Goal: Information Seeking & Learning: Learn about a topic

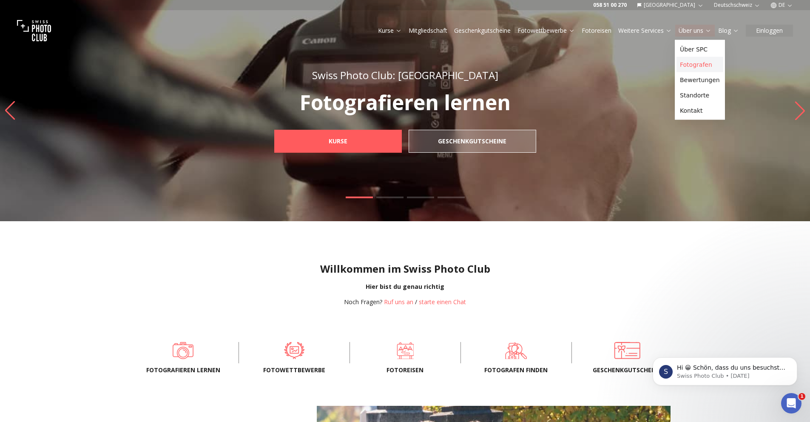
click at [704, 64] on link "Fotografen" at bounding box center [700, 64] width 47 height 15
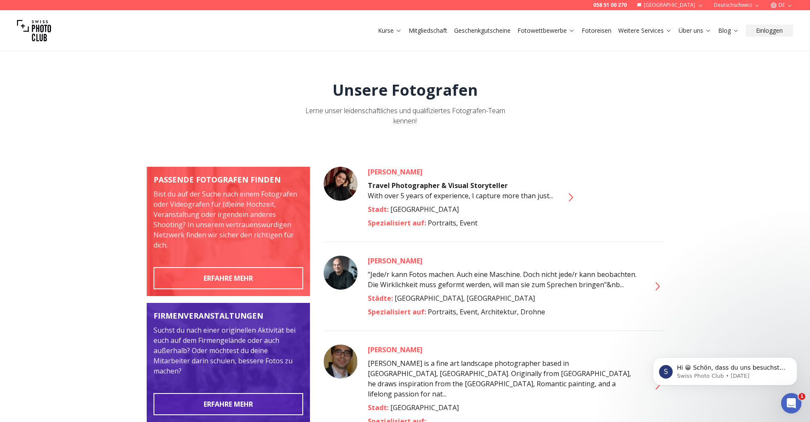
click at [384, 261] on div "[PERSON_NAME]" at bounding box center [504, 261] width 272 height 10
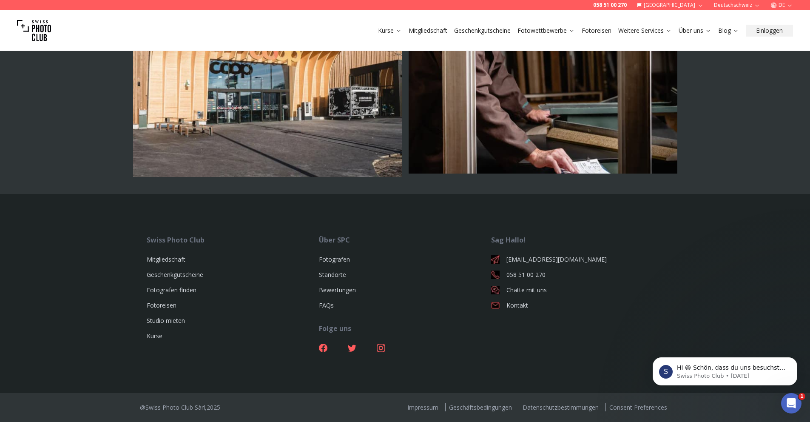
scroll to position [2645, 0]
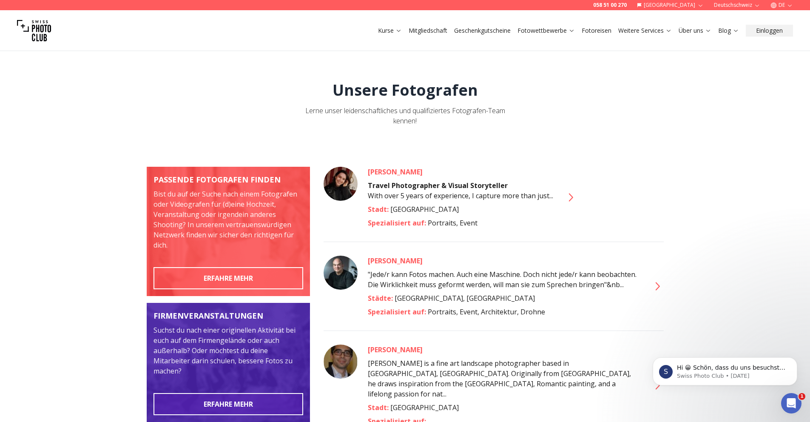
click at [376, 170] on div "[PERSON_NAME]" at bounding box center [460, 172] width 185 height 10
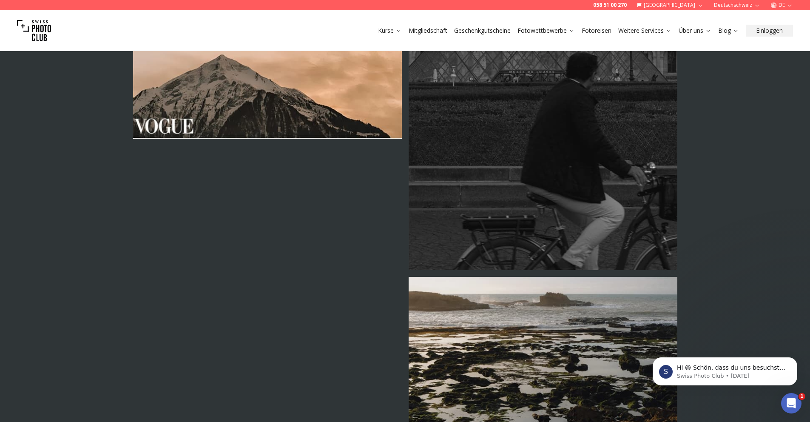
scroll to position [2304, 0]
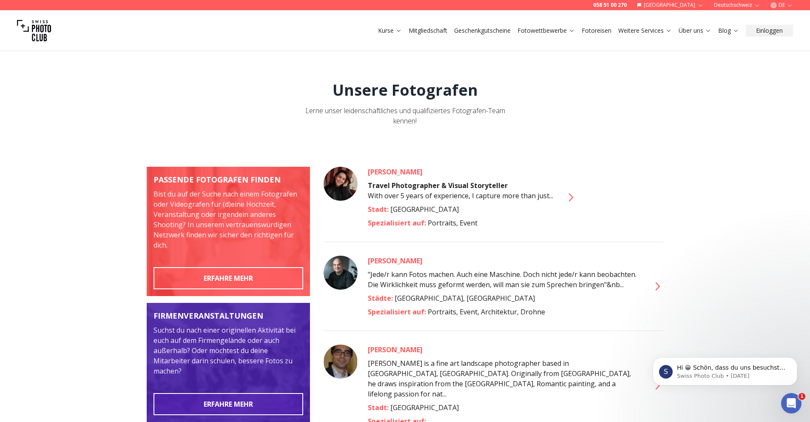
click at [389, 351] on div "[PERSON_NAME]" at bounding box center [504, 350] width 272 height 10
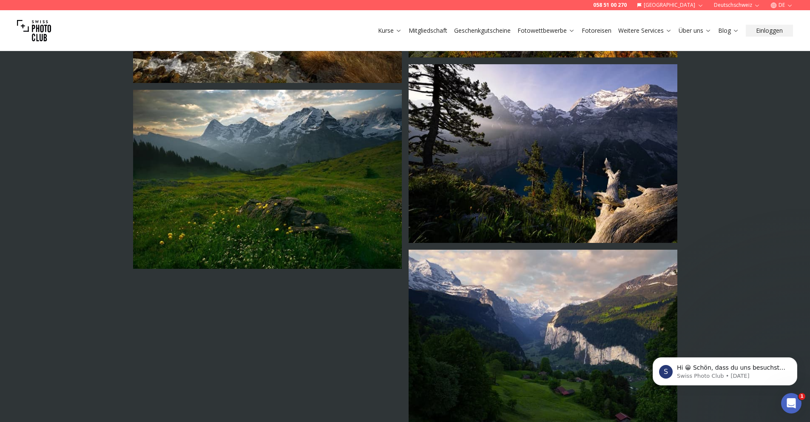
scroll to position [600, 0]
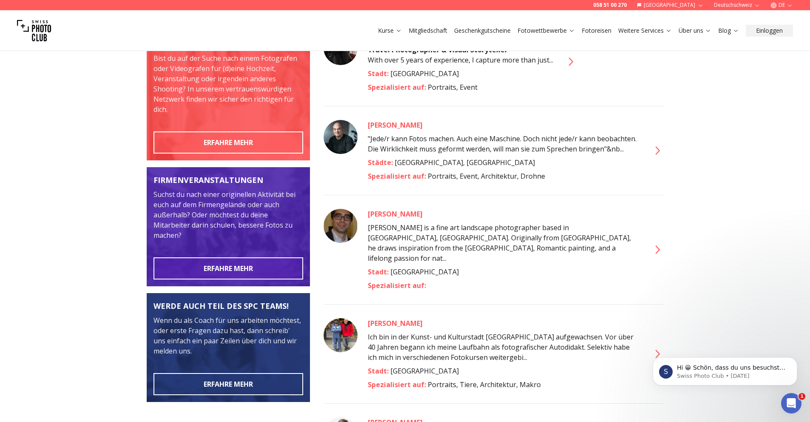
scroll to position [138, 0]
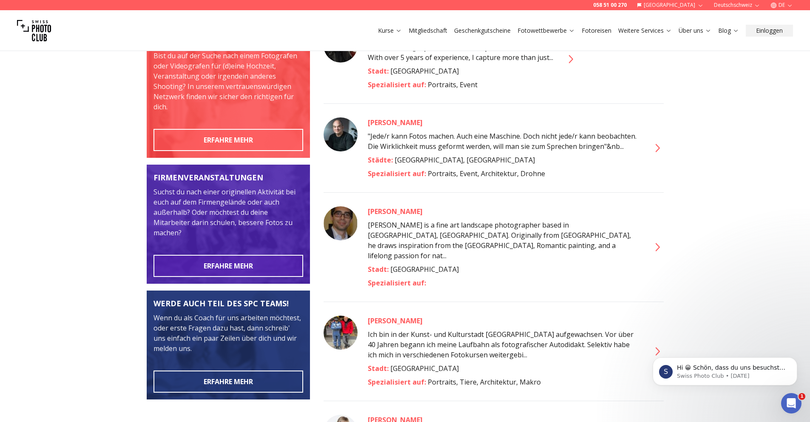
click at [417, 316] on div "[PERSON_NAME]" at bounding box center [504, 321] width 272 height 10
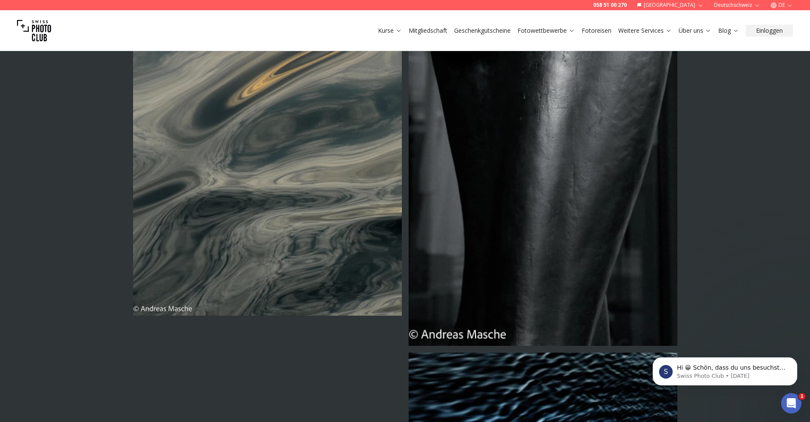
scroll to position [2230, 0]
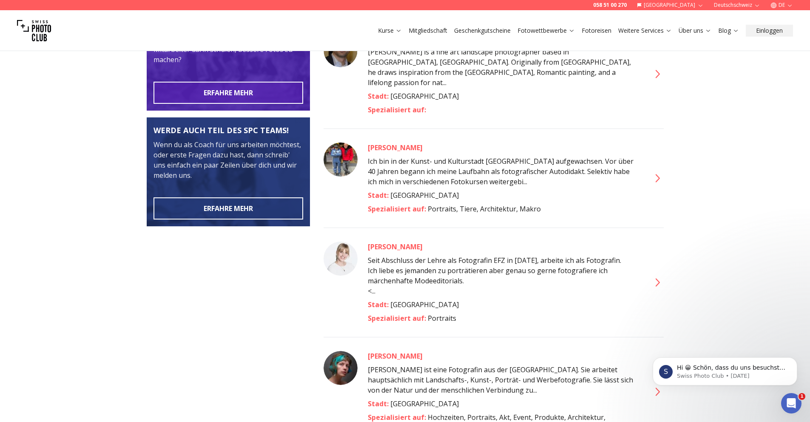
scroll to position [593, 0]
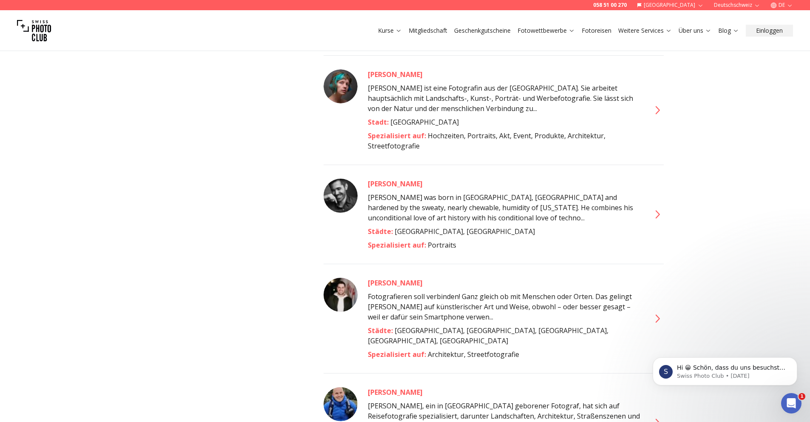
click at [392, 387] on div "[PERSON_NAME]" at bounding box center [504, 392] width 272 height 10
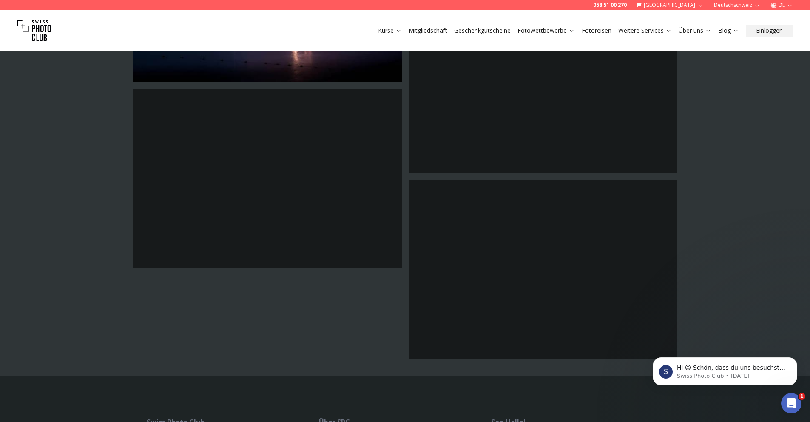
scroll to position [741, 0]
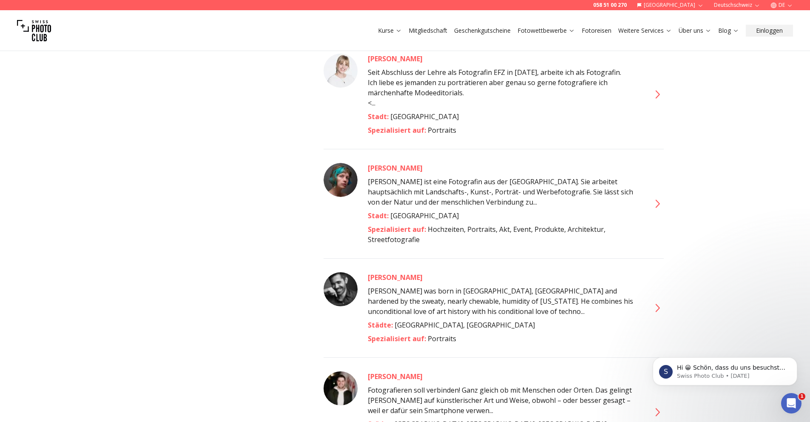
scroll to position [558, 0]
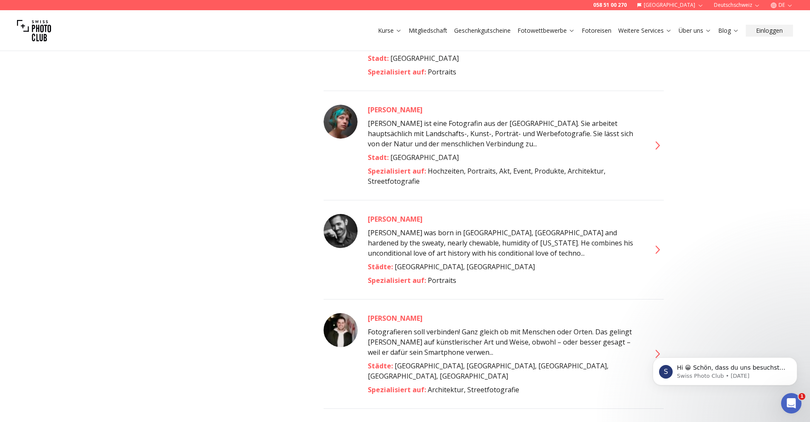
click at [399, 214] on div "[PERSON_NAME]" at bounding box center [504, 219] width 272 height 10
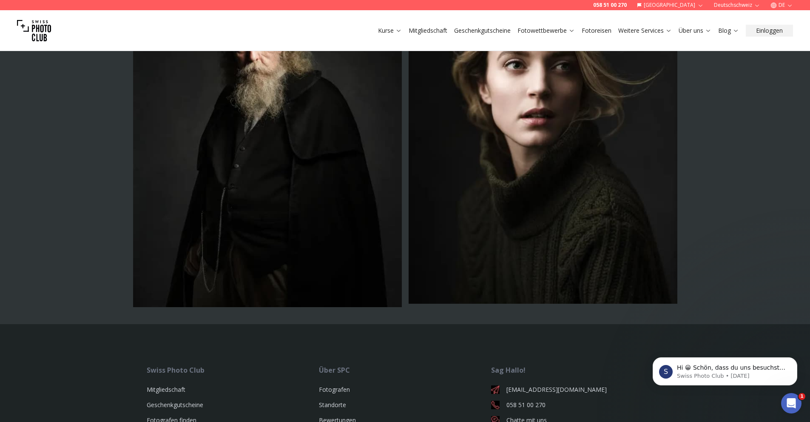
scroll to position [3234, 0]
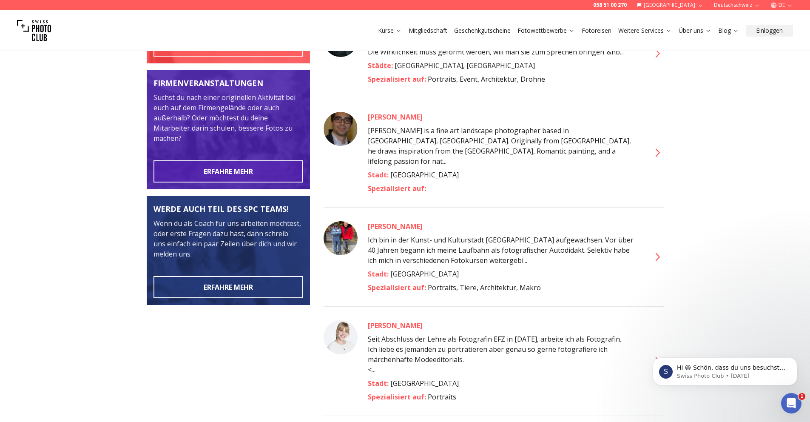
scroll to position [475, 0]
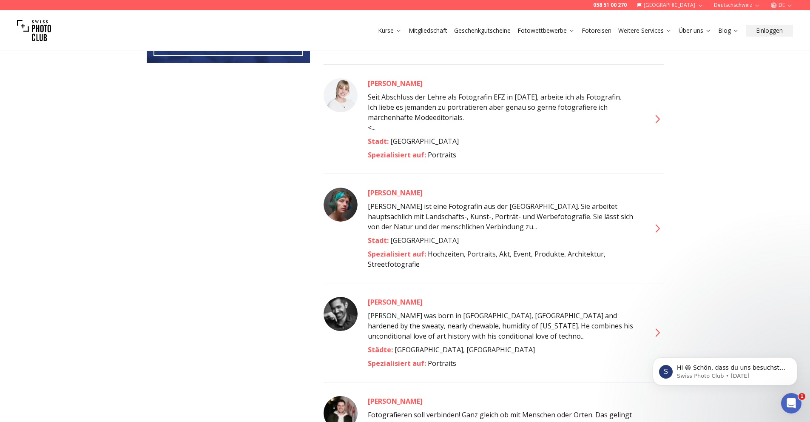
click at [397, 297] on div "[PERSON_NAME]" at bounding box center [504, 302] width 272 height 10
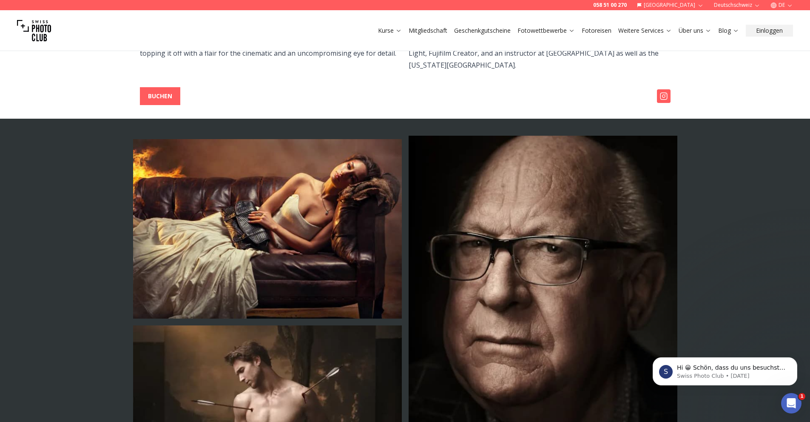
scroll to position [345, 0]
